Goal: Check status: Check status

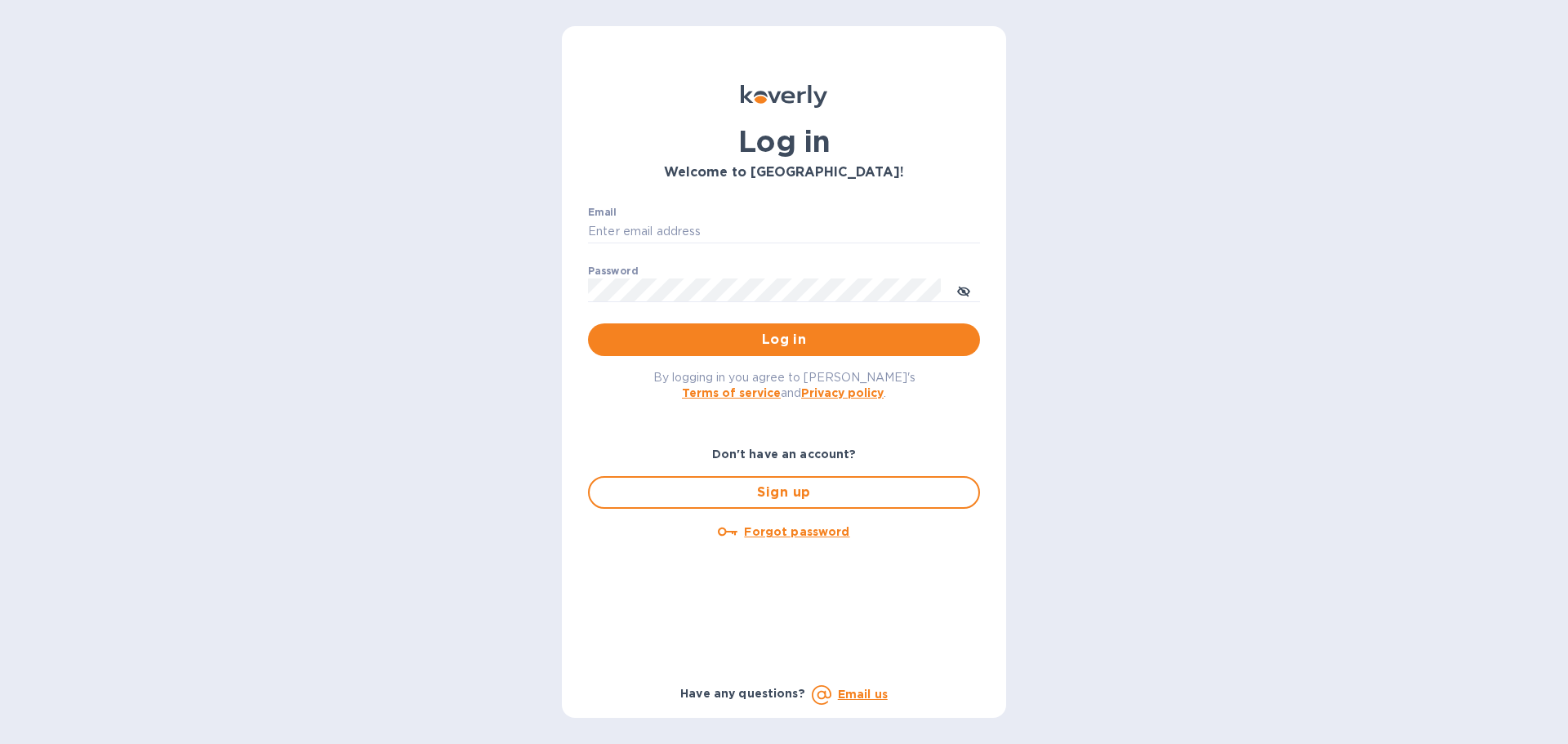
type input "mizy@simpleforwarding.com"
click at [660, 319] on p "​" at bounding box center [783, 314] width 392 height 19
click at [667, 324] on button "Log in" at bounding box center [783, 340] width 392 height 33
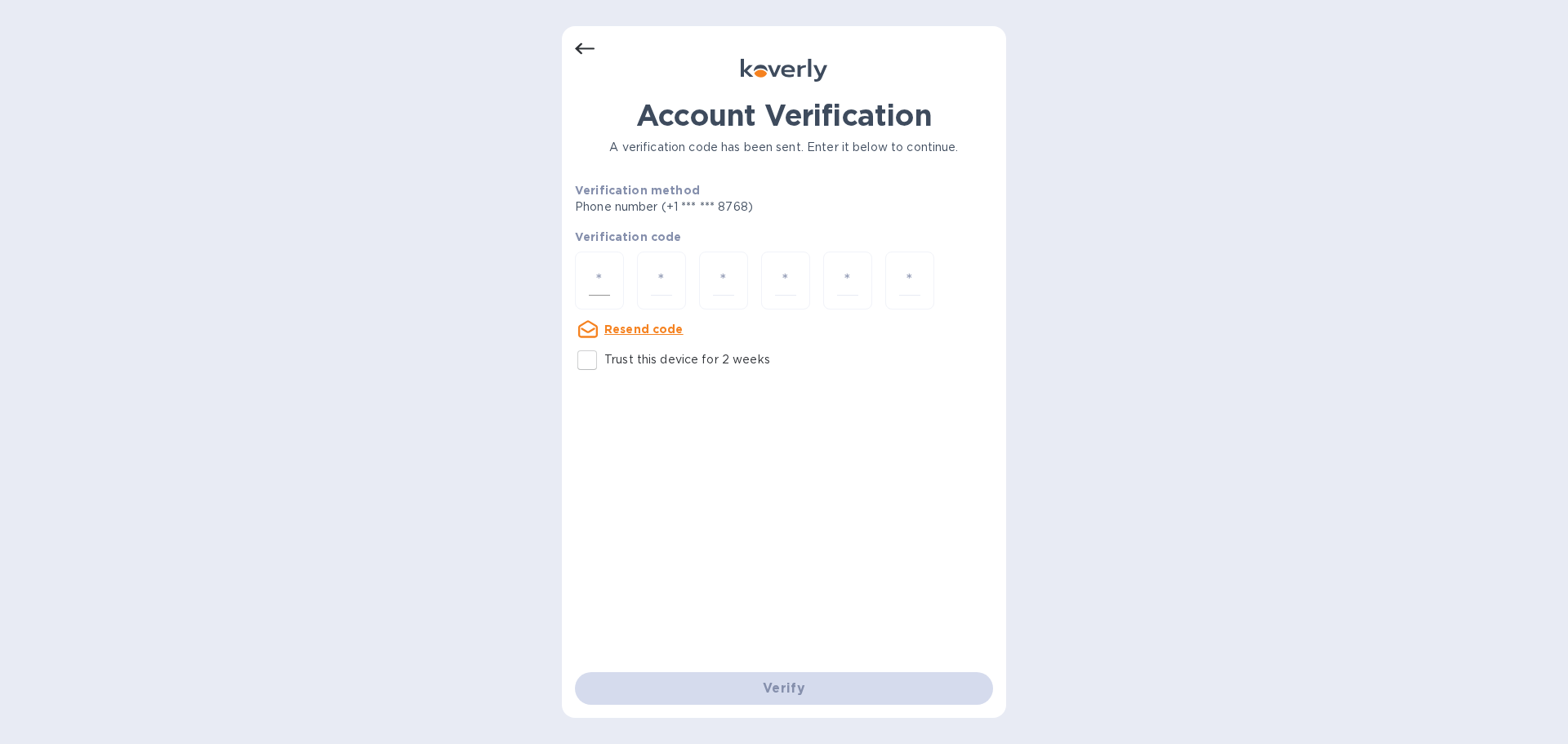
click at [609, 272] on input "number" at bounding box center [599, 280] width 21 height 30
paste input "1"
type input "1"
type input "0"
type input "5"
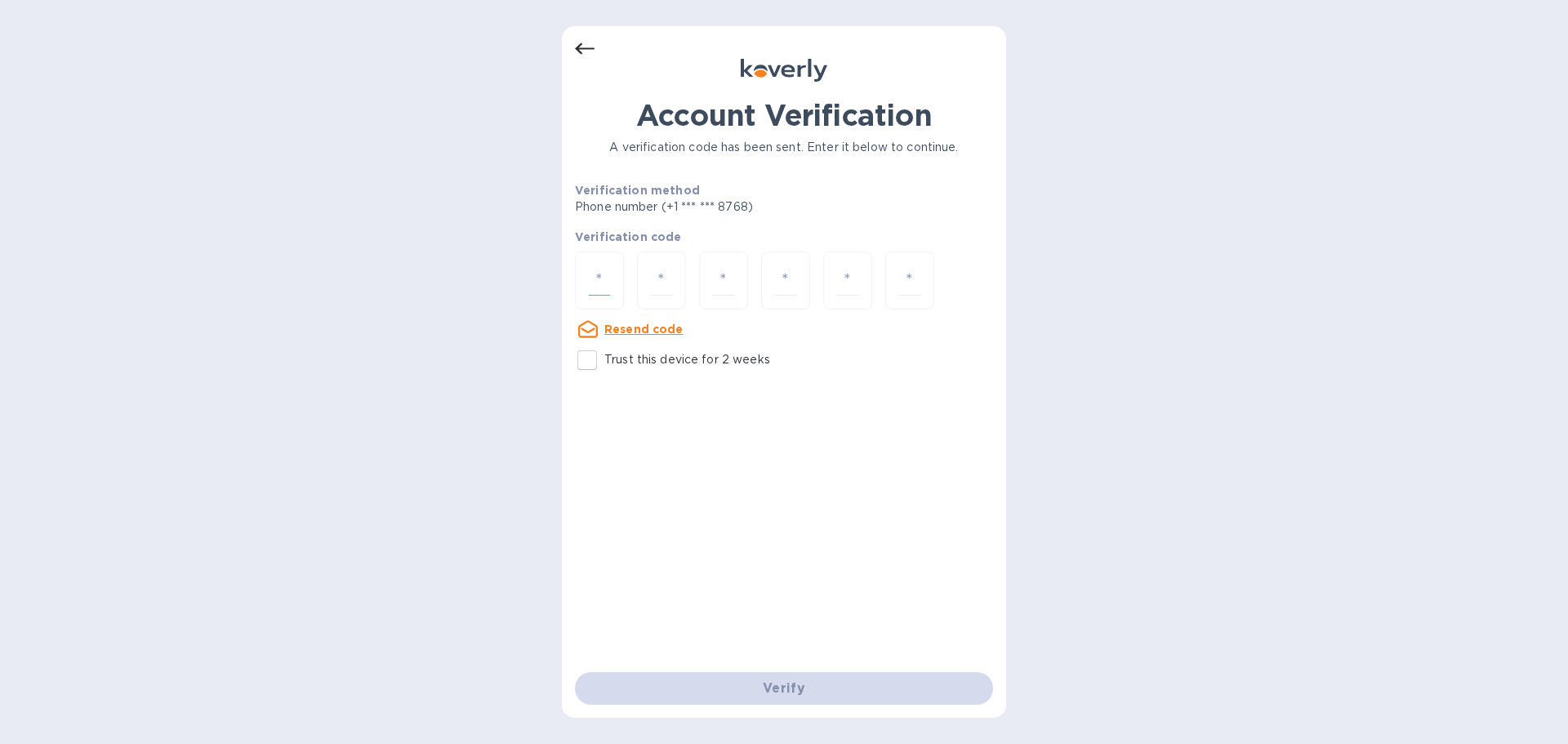
type input "2"
type input "9"
type input "5"
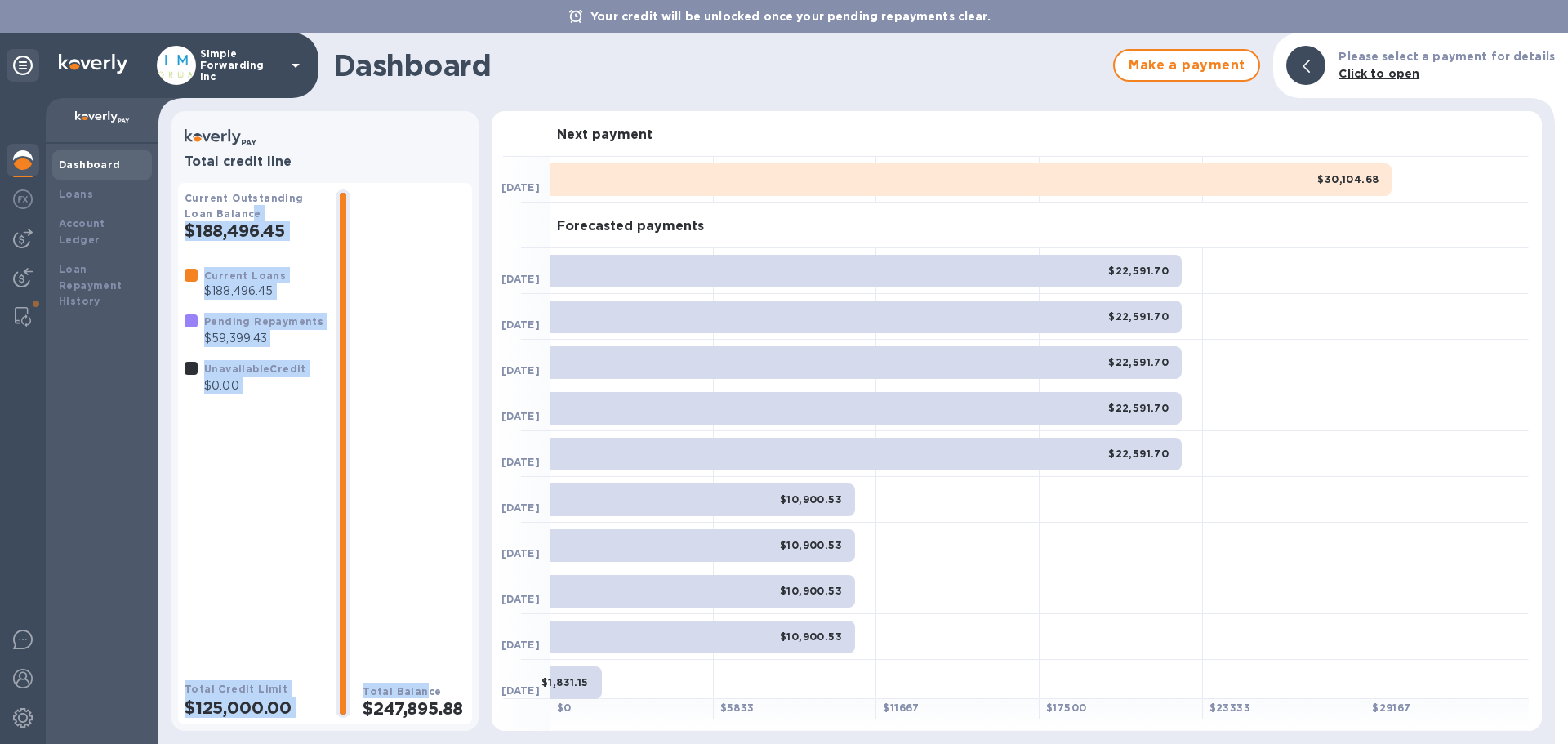
drag, startPoint x: 414, startPoint y: 303, endPoint x: 247, endPoint y: 205, distance: 193.6
click at [247, 205] on div "Current Outstanding Loan Balance $188,496.45 Current Loans $188,496.45 Pending …" at bounding box center [325, 454] width 281 height 529
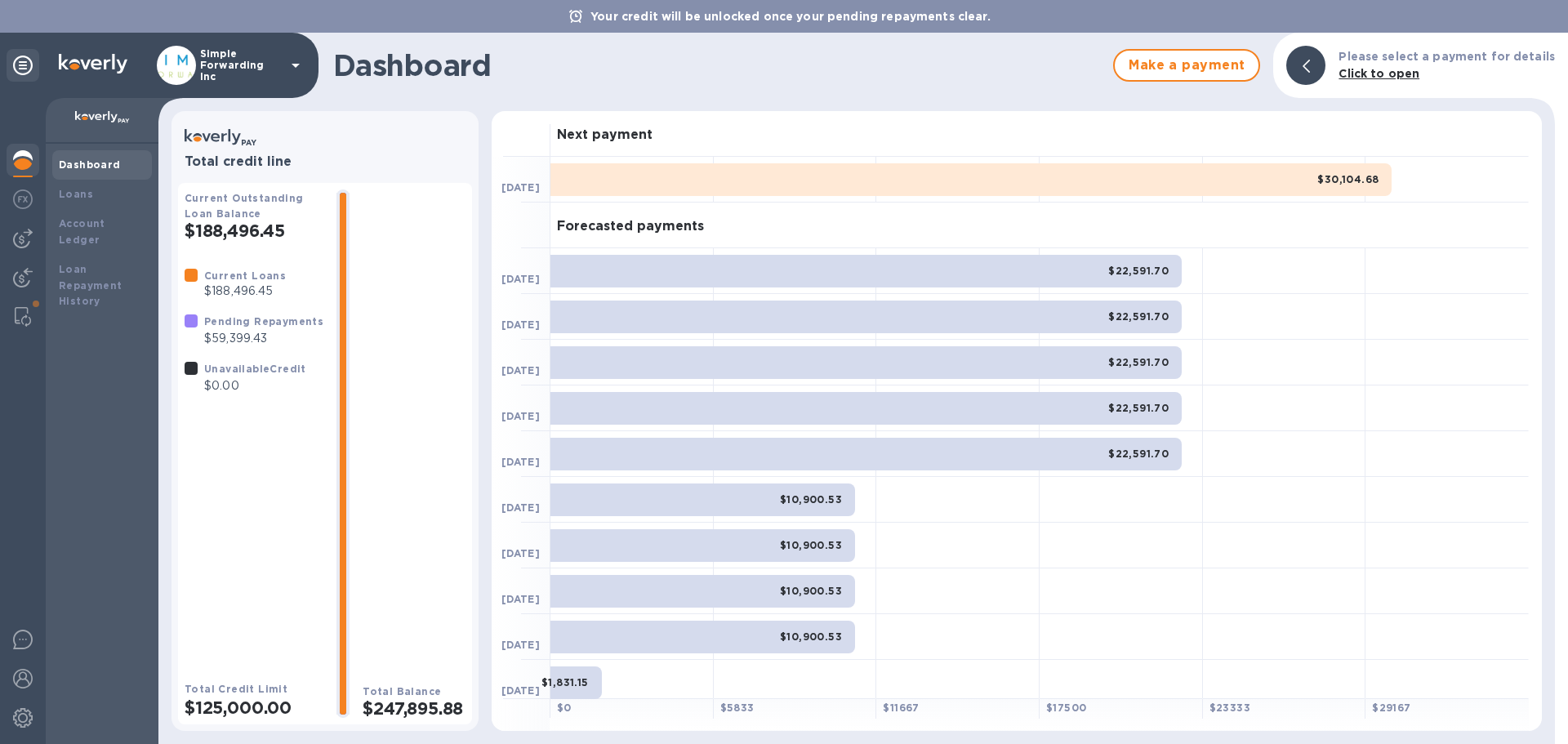
drag, startPoint x: 417, startPoint y: 153, endPoint x: 465, endPoint y: 0, distance: 160.4
click at [423, 143] on div "Total credit line" at bounding box center [325, 147] width 294 height 46
